Goal: Information Seeking & Learning: Learn about a topic

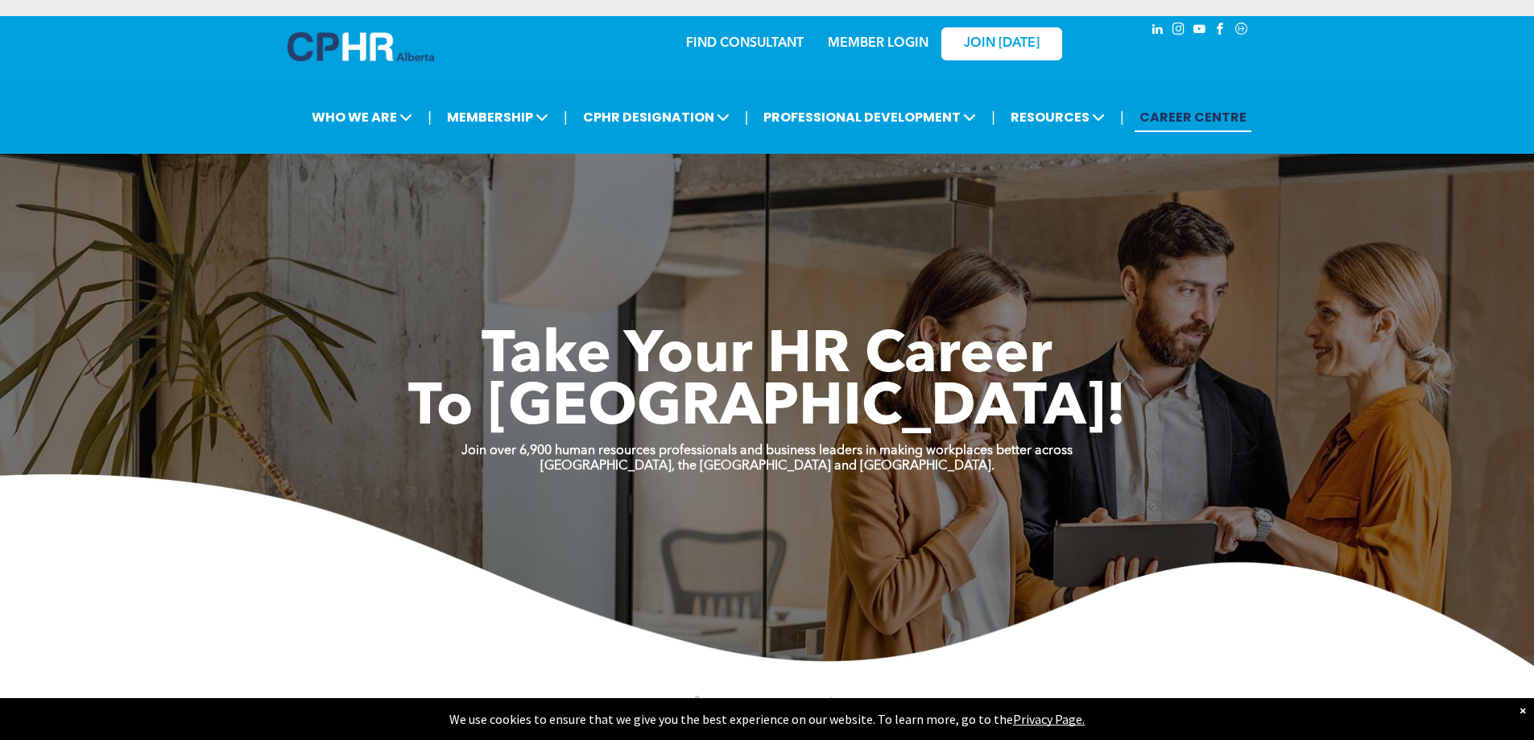
click at [880, 43] on link "MEMBER LOGIN" at bounding box center [878, 43] width 101 height 13
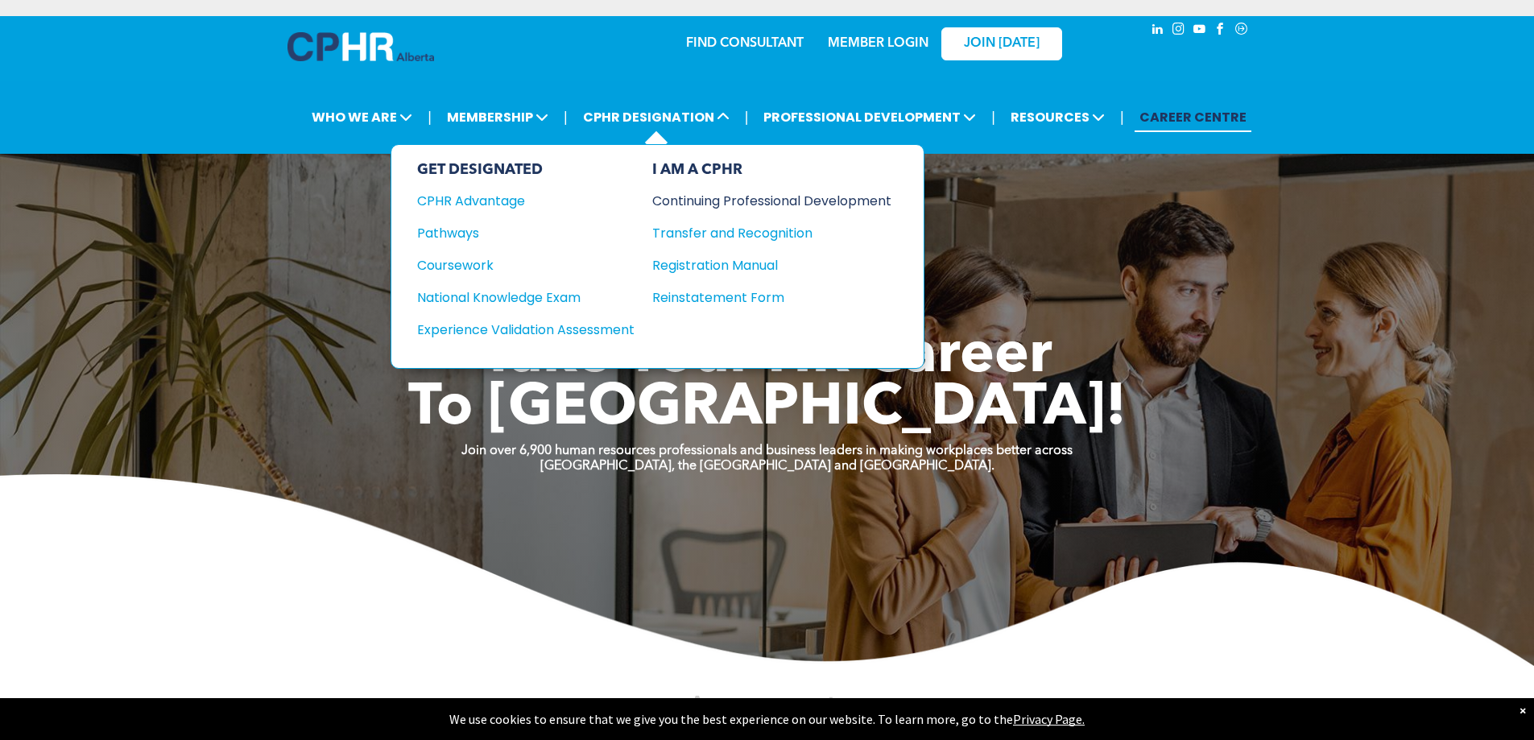
click at [751, 199] on div "Continuing Professional Development" at bounding box center [759, 201] width 215 height 20
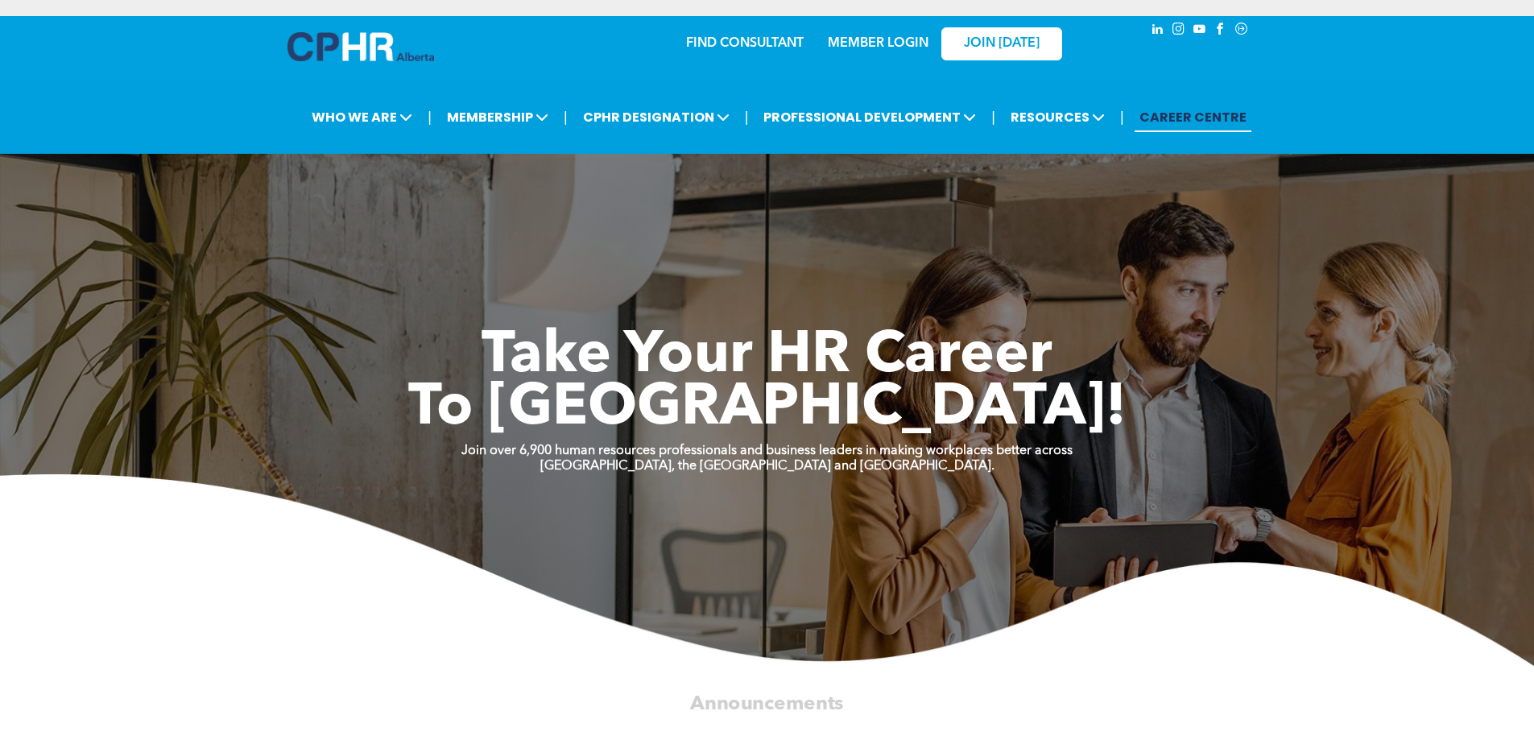
click at [850, 40] on link "MEMBER LOGIN" at bounding box center [878, 43] width 101 height 13
